Goal: Information Seeking & Learning: Learn about a topic

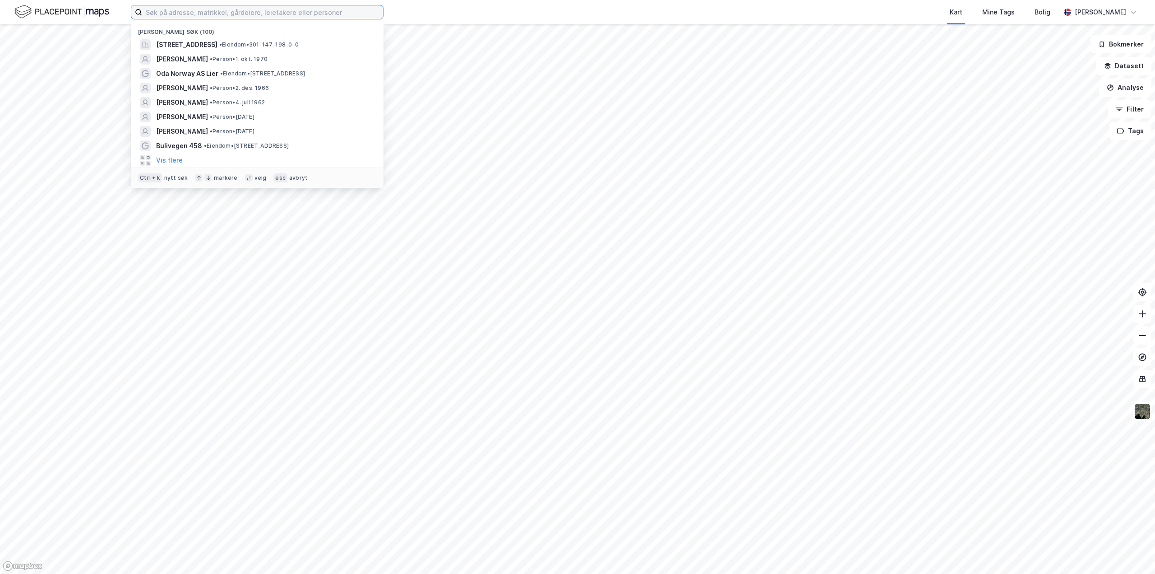
click at [234, 14] on input at bounding box center [262, 12] width 241 height 14
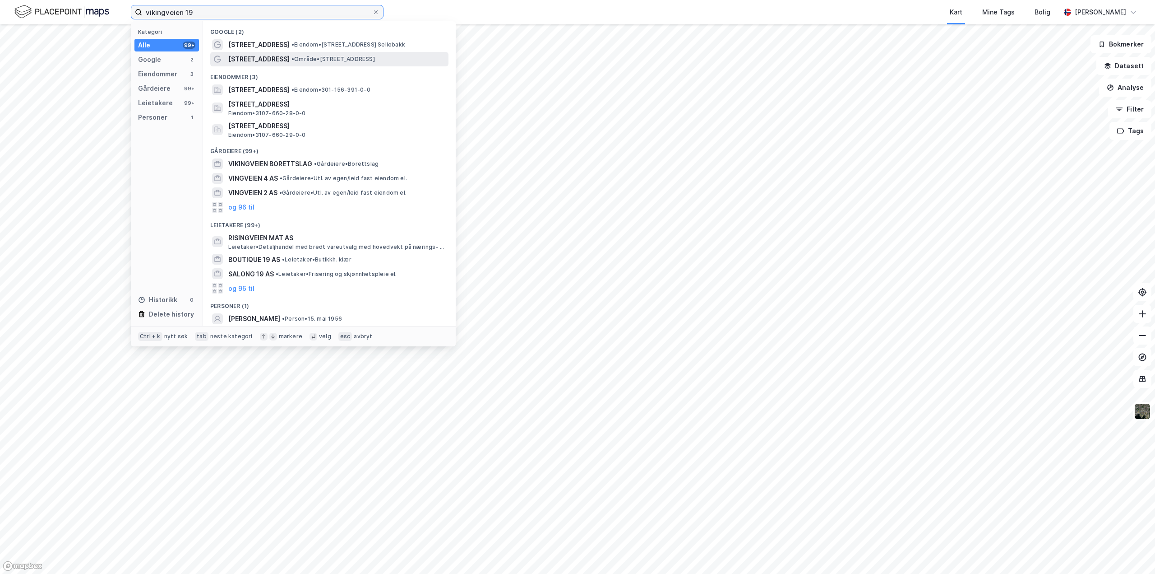
type input "vikingveien 19"
click at [257, 56] on span "[STREET_ADDRESS]" at bounding box center [258, 59] width 61 height 11
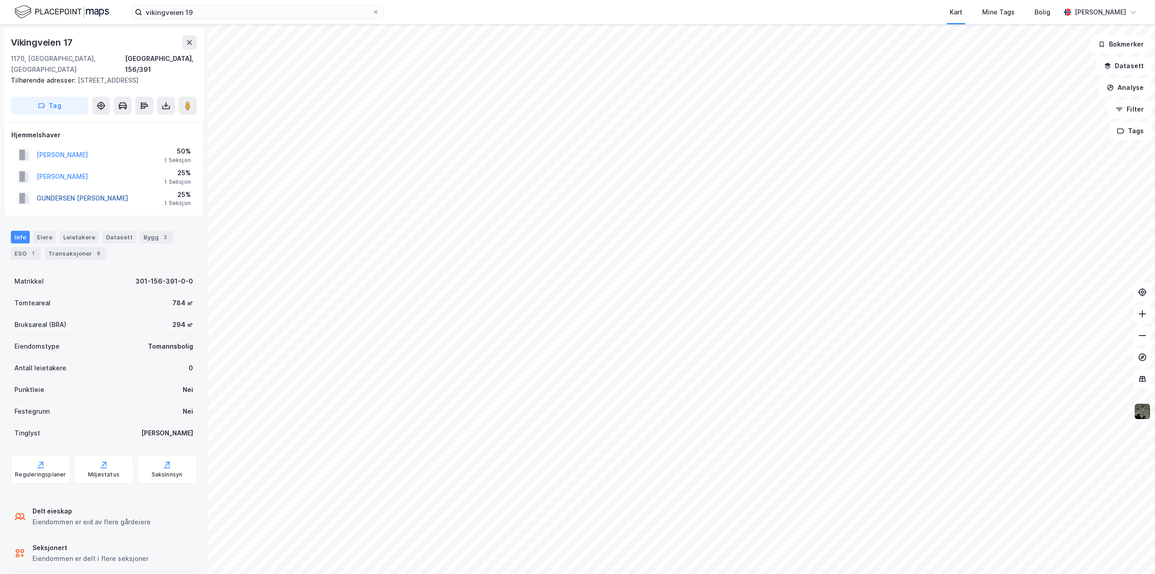
click at [0, 0] on button "GUNDERSEN NILS ARNE RUDI" at bounding box center [0, 0] width 0 height 0
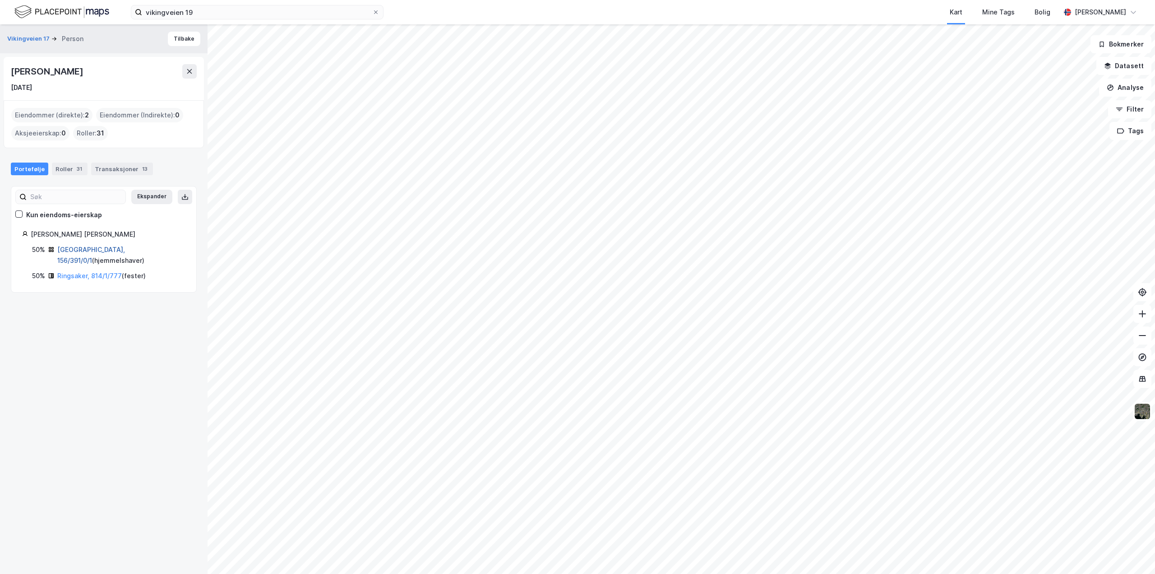
click at [90, 249] on link "Oslo, 156/391/0/1" at bounding box center [91, 254] width 68 height 19
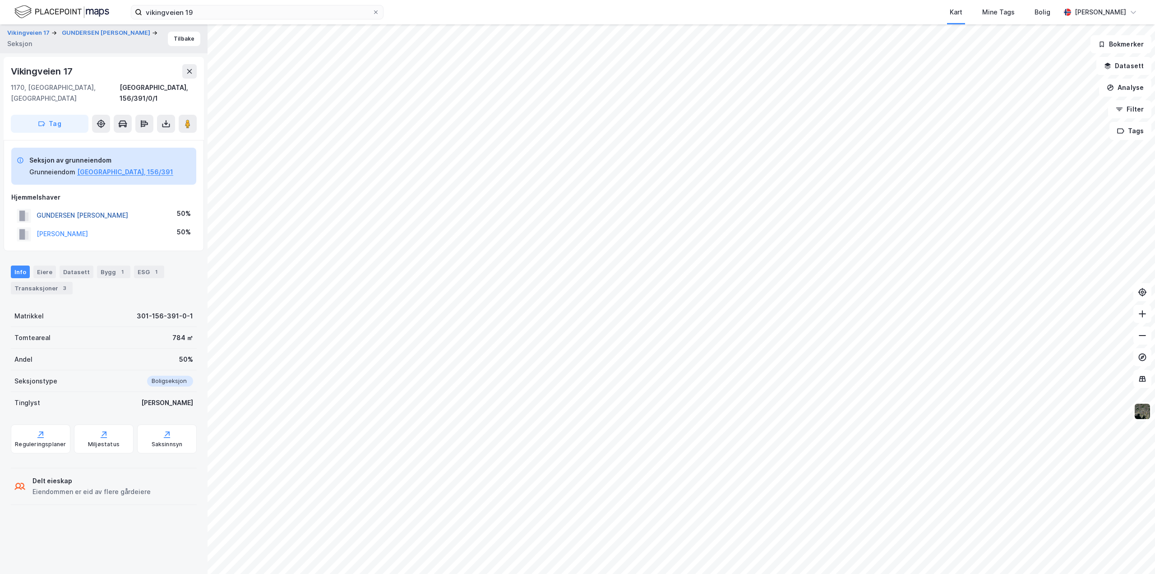
click at [0, 0] on button "GUNDERSEN NILS ARNE RUDI" at bounding box center [0, 0] width 0 height 0
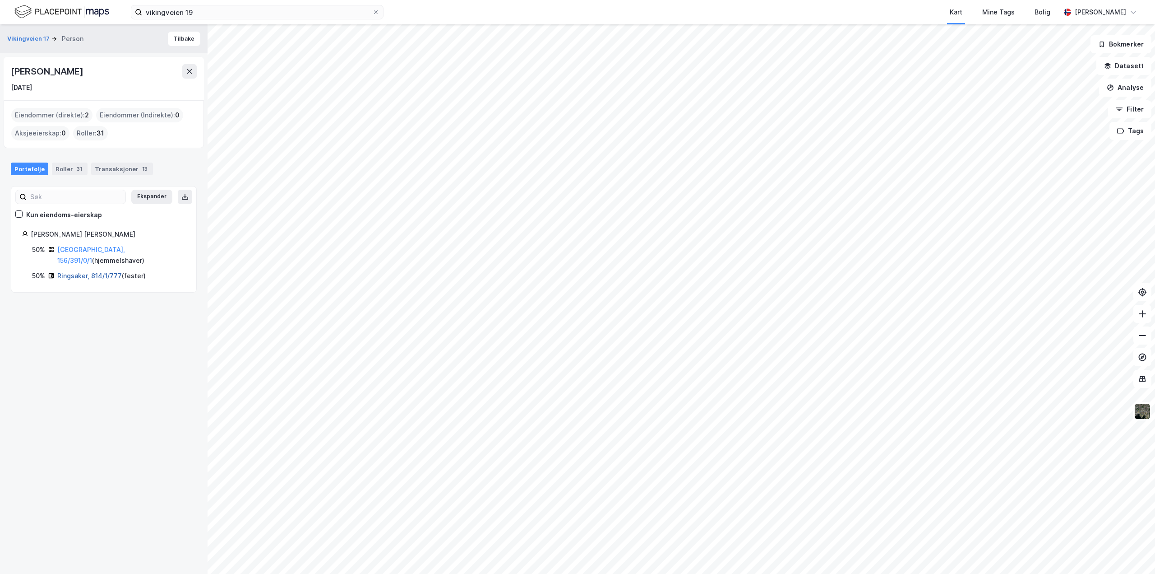
click at [73, 272] on link "Ringsaker, 814/1/777" at bounding box center [89, 276] width 65 height 8
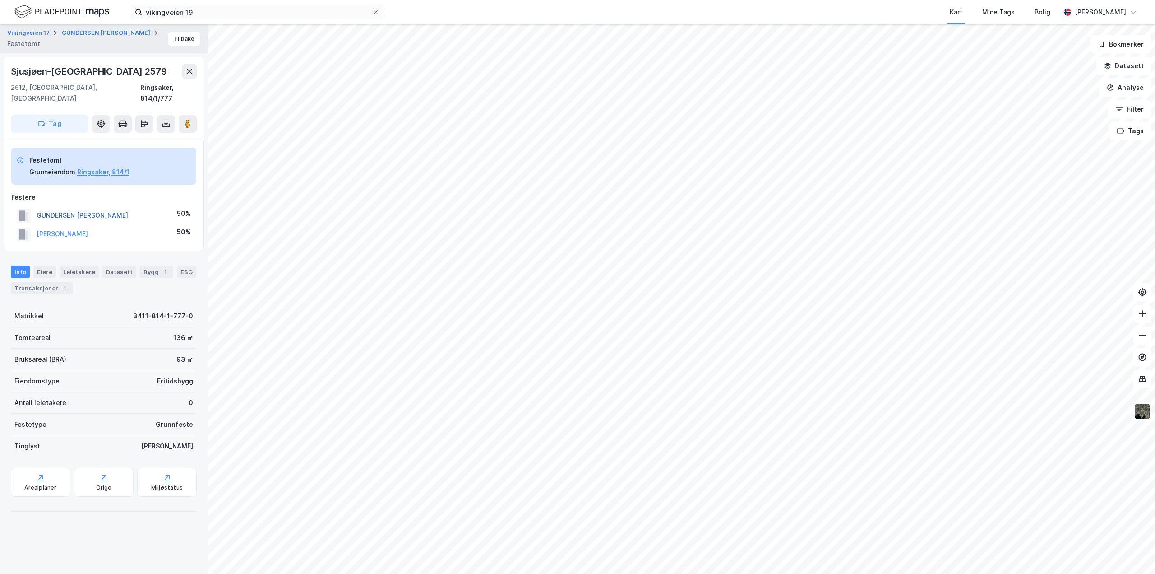
click at [0, 0] on button "GUNDERSEN NILS ARNE RUDI" at bounding box center [0, 0] width 0 height 0
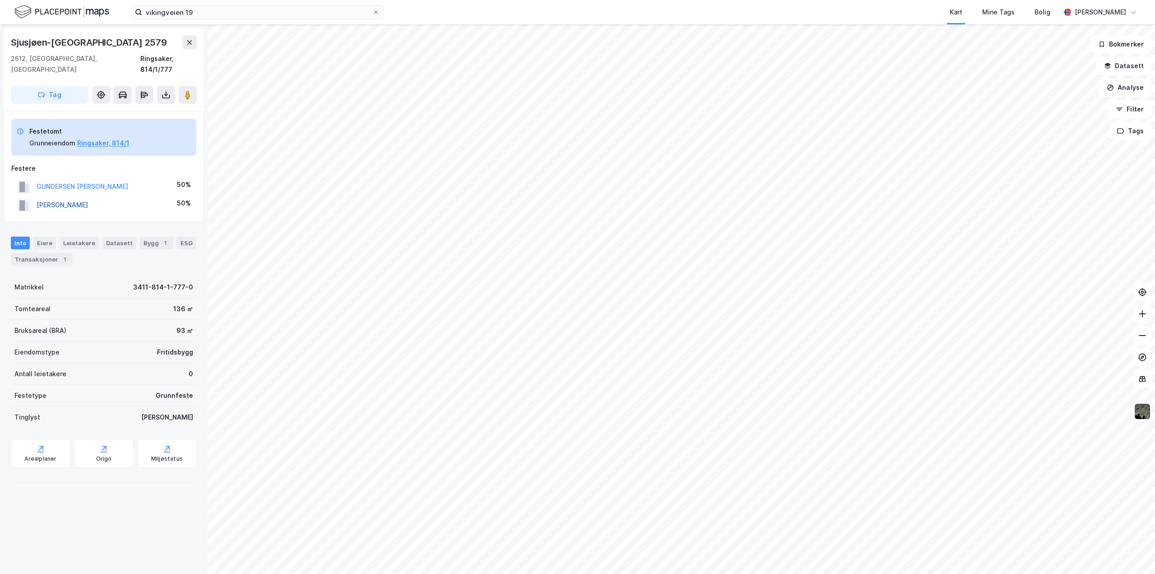
click at [0, 0] on button "GUNDERSEN MONA BARKEN" at bounding box center [0, 0] width 0 height 0
